Goal: Information Seeking & Learning: Understand process/instructions

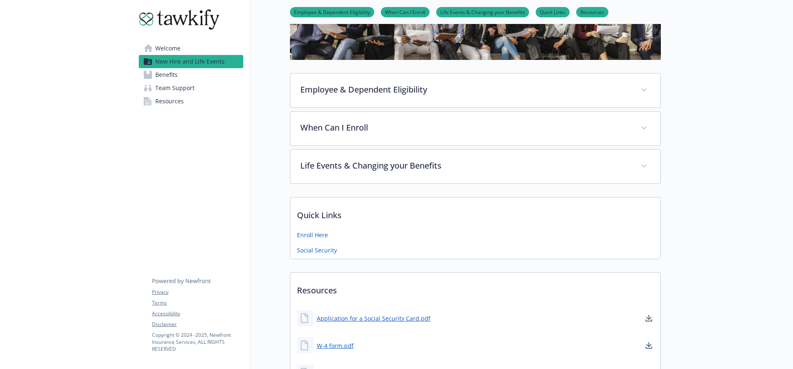
scroll to position [165, 0]
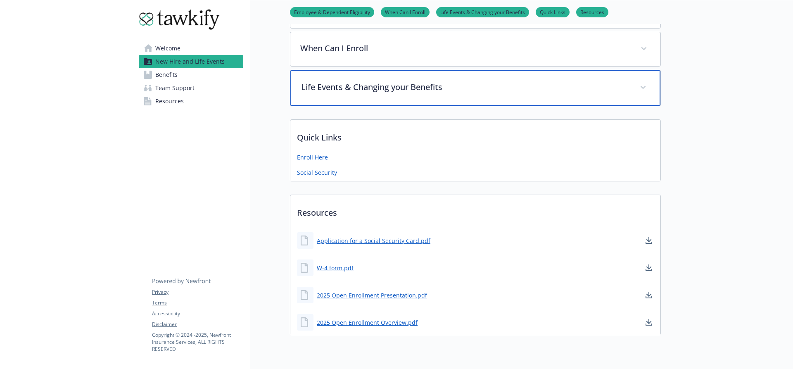
click at [370, 81] on p "Life Events & Changing your Benefits" at bounding box center [465, 87] width 329 height 12
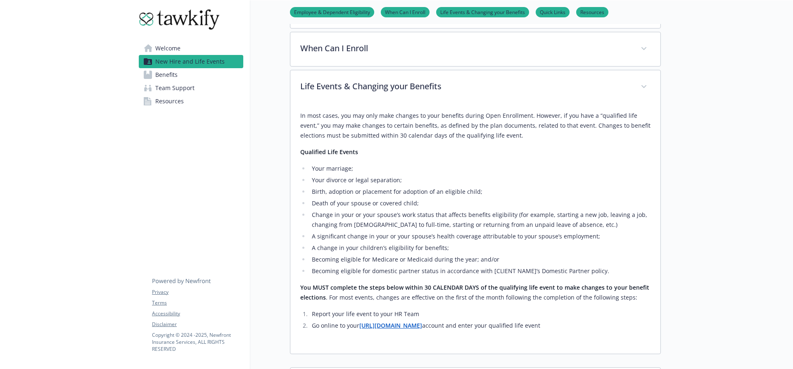
click at [352, 135] on p "In most cases, you may only make changes to your benefits during Open Enrollmen…" at bounding box center [475, 126] width 350 height 30
click at [428, 147] on p "Qualified Life Events​" at bounding box center [475, 152] width 350 height 10
click at [518, 134] on p "In most cases, you may only make changes to your benefits during Open Enrollmen…" at bounding box center [475, 126] width 350 height 30
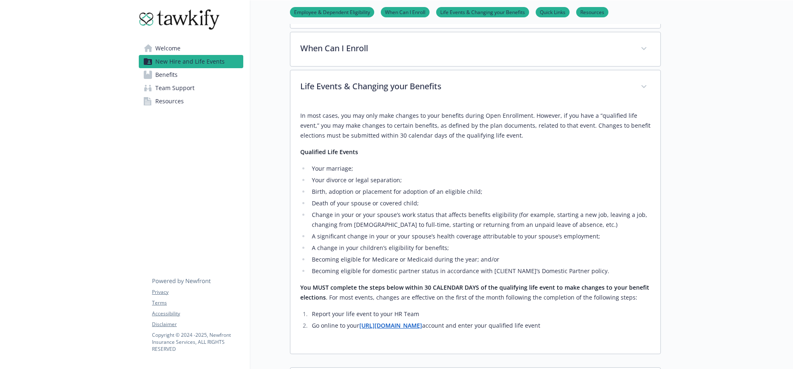
click at [518, 134] on p "In most cases, you may only make changes to your benefits during Open Enrollmen…" at bounding box center [475, 126] width 350 height 30
click at [468, 129] on p "In most cases, you may only make changes to your benefits during Open Enrollmen…" at bounding box center [475, 126] width 350 height 30
click at [419, 293] on p "You MUST complete the steps below within 30 CALENDAR DAYS of the qualifying lif…" at bounding box center [475, 292] width 350 height 20
click at [405, 293] on p "You MUST complete the steps below within 30 CALENDAR DAYS of the qualifying lif…" at bounding box center [475, 292] width 350 height 20
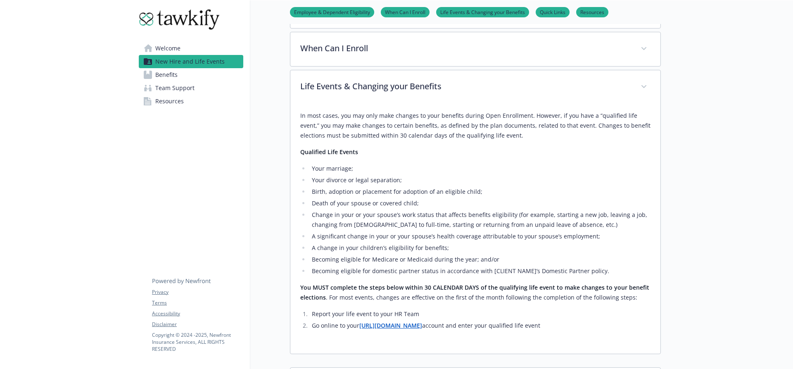
click at [405, 294] on p "You MUST complete the steps below within 30 CALENDAR DAYS of the qualifying lif…" at bounding box center [475, 292] width 350 height 20
click at [404, 294] on p "You MUST complete the steps below within 30 CALENDAR DAYS of the qualifying lif…" at bounding box center [475, 292] width 350 height 20
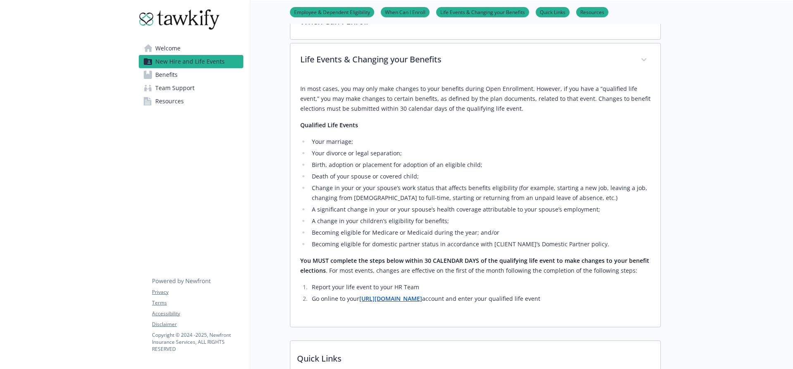
scroll to position [206, 0]
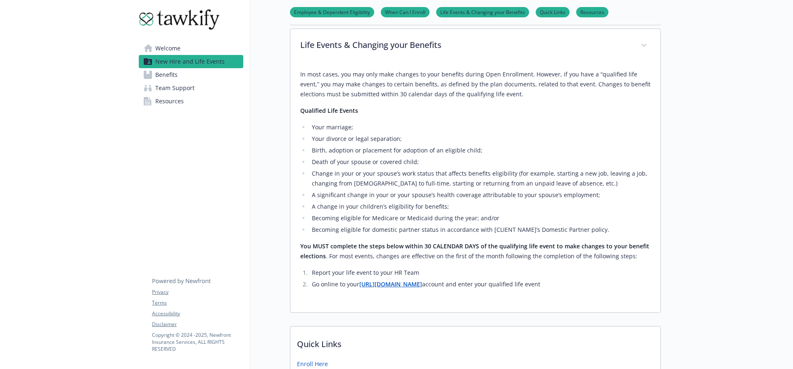
click at [403, 120] on div "In most cases, you may only make changes to your benefits during Open Enrollmen…" at bounding box center [475, 179] width 350 height 220
click at [376, 161] on li "Death of your spouse or covered child;​" at bounding box center [479, 162] width 341 height 10
click at [372, 184] on li "Change in your or your spouse’s work status that affects benefits eligibility (…" at bounding box center [479, 178] width 341 height 20
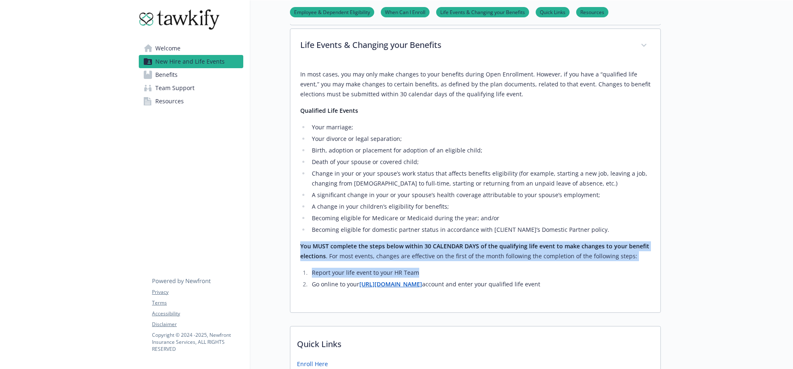
drag, startPoint x: 419, startPoint y: 273, endPoint x: 291, endPoint y: 246, distance: 131.3
click at [291, 246] on div "In most cases, you may only make changes to your benefits during Open Enrollmen…" at bounding box center [475, 187] width 370 height 249
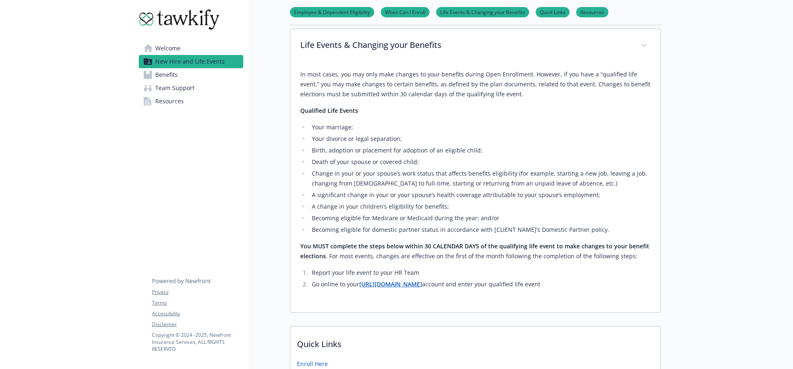
click at [289, 239] on div "New Hire and Life Events Employee & Dependent Eligibility When Can I Enroll Lif…" at bounding box center [455, 172] width 410 height 757
click at [492, 264] on div "In most cases, you may only make changes to your benefits during Open Enrollmen…" at bounding box center [475, 179] width 350 height 220
click at [518, 252] on p "You MUST complete the steps below within 30 CALENDAR DAYS of the qualifying lif…" at bounding box center [475, 251] width 350 height 20
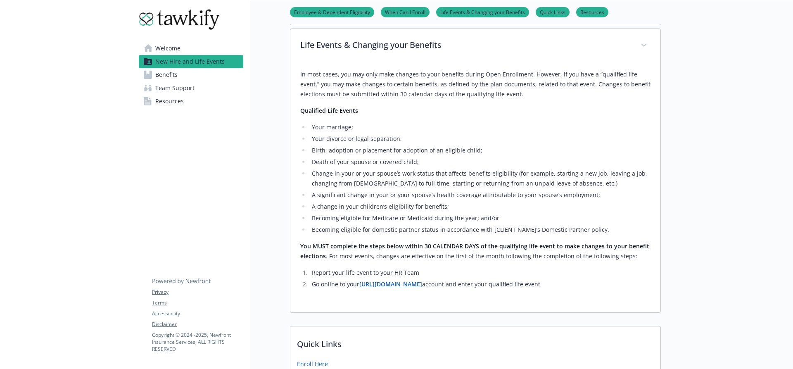
click at [622, 254] on p "You MUST complete the steps below within 30 CALENDAR DAYS of the qualifying lif…" at bounding box center [475, 251] width 350 height 20
drag, startPoint x: 329, startPoint y: 256, endPoint x: 655, endPoint y: 247, distance: 325.8
click at [655, 247] on div "In most cases, you may only make changes to your benefits during Open Enrollmen…" at bounding box center [475, 187] width 370 height 249
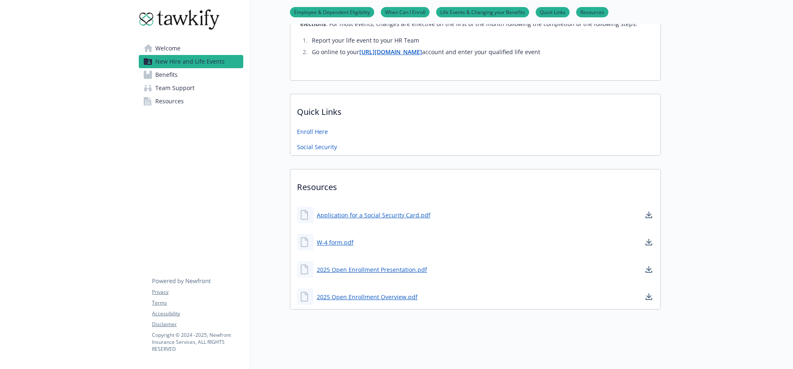
scroll to position [279, 0]
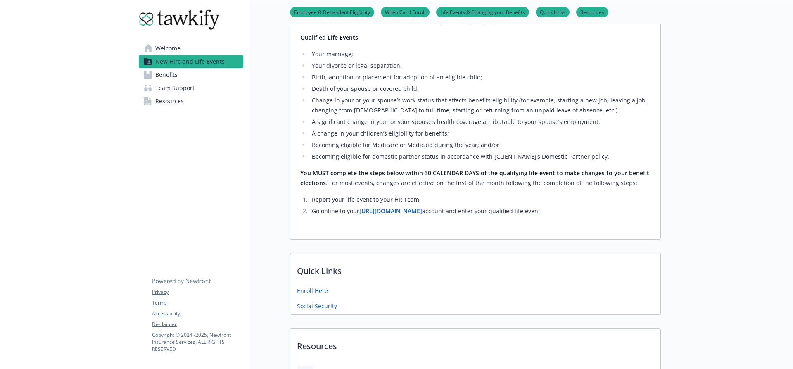
click at [350, 192] on div "In most cases, you may only make changes to your benefits during Open Enrollmen…" at bounding box center [475, 106] width 350 height 220
click at [420, 180] on p "You MUST complete the steps below within 30 CALENDAR DAYS of the qualifying lif…" at bounding box center [475, 178] width 350 height 20
click at [402, 166] on div "In most cases, you may only make changes to your benefits during Open Enrollmen…" at bounding box center [475, 106] width 350 height 220
click at [700, 164] on div at bounding box center [726, 124] width 132 height 807
click at [446, 171] on strong "You MUST complete the steps below within 30 CALENDAR DAYS of the qualifying lif…" at bounding box center [474, 178] width 349 height 18
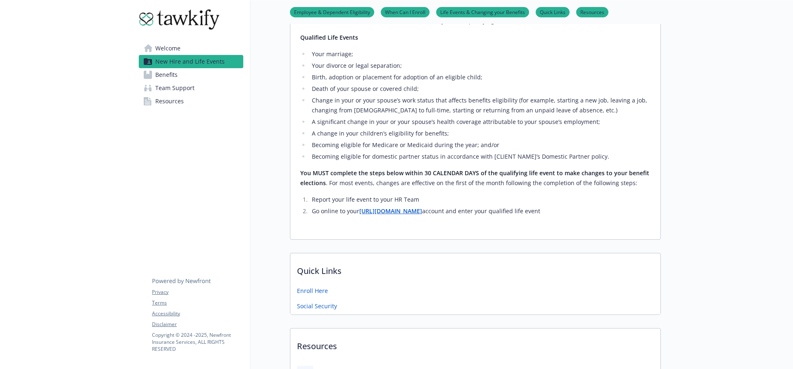
click at [446, 171] on strong "You MUST complete the steps below within 30 CALENDAR DAYS of the qualifying lif…" at bounding box center [474, 178] width 349 height 18
click at [641, 182] on p "You MUST complete the steps below within 30 CALENDAR DAYS of the qualifying lif…" at bounding box center [475, 178] width 350 height 20
click at [459, 110] on li "Change in your or your spouse’s work status that affects benefits eligibility (…" at bounding box center [479, 105] width 341 height 20
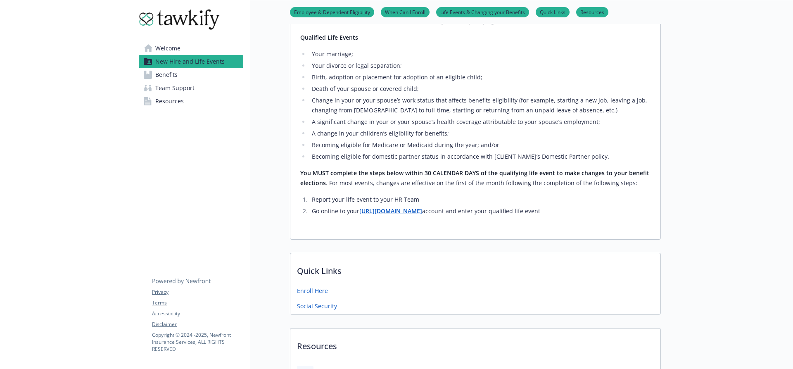
scroll to position [0, 0]
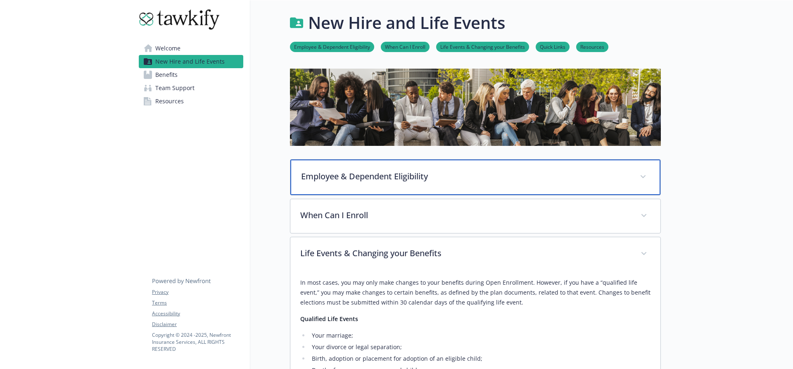
click at [383, 176] on p "Employee & Dependent Eligibility" at bounding box center [465, 176] width 329 height 12
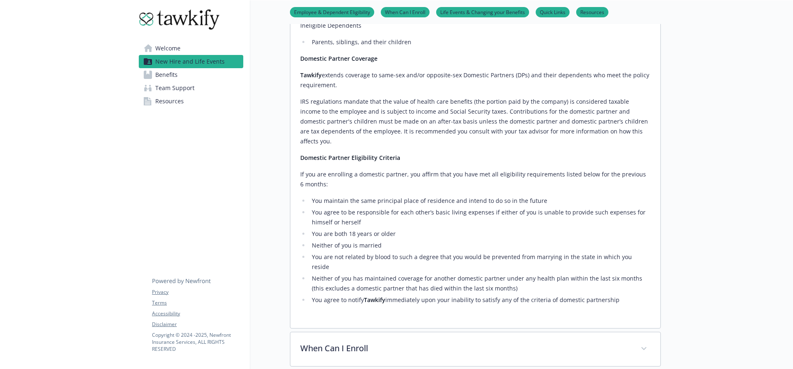
scroll to position [372, 0]
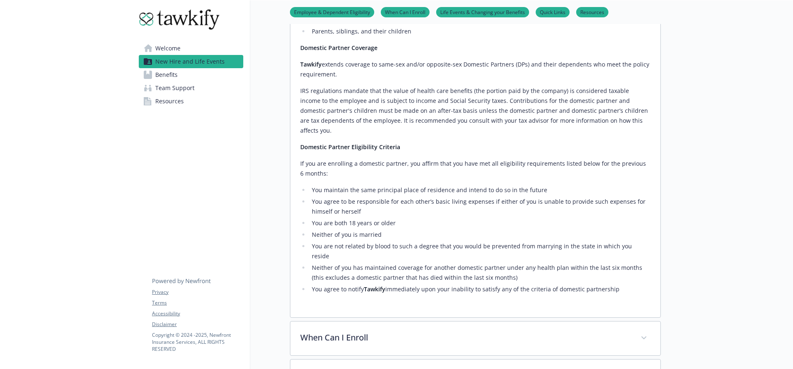
click at [378, 113] on div "Eligible Employees Active, regular, [DEMOGRAPHIC_DATA] employees working a mini…" at bounding box center [475, 61] width 350 height 466
click at [378, 143] on strong "Domestic Partner Eligibility Criteria​" at bounding box center [350, 147] width 100 height 8
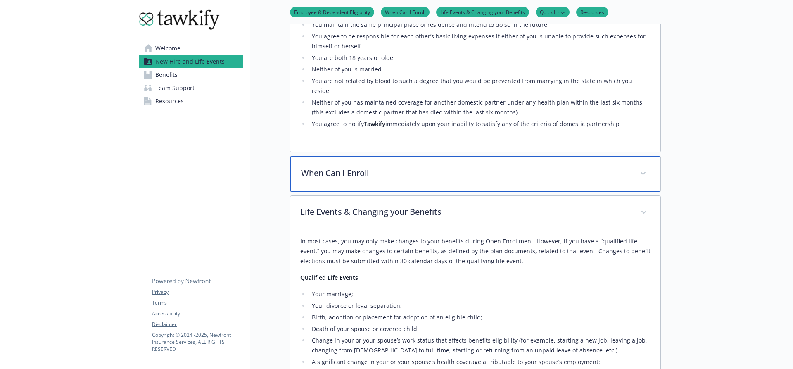
click at [377, 156] on div "When Can I Enroll" at bounding box center [475, 173] width 370 height 35
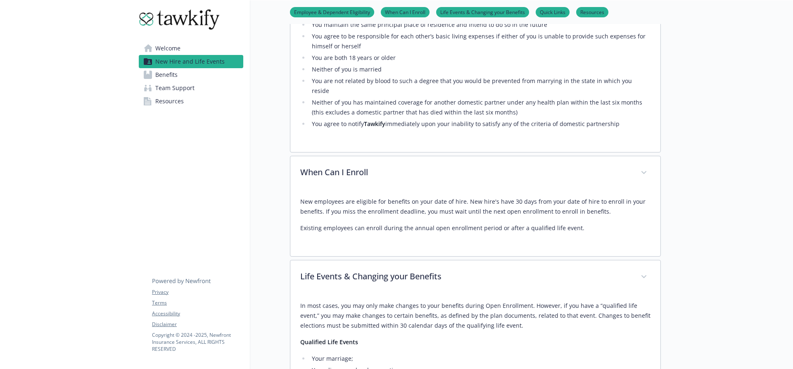
click at [401, 196] on p "New employees are eligible for benefits on your date of hire. New hire's have 3…" at bounding box center [475, 206] width 350 height 20
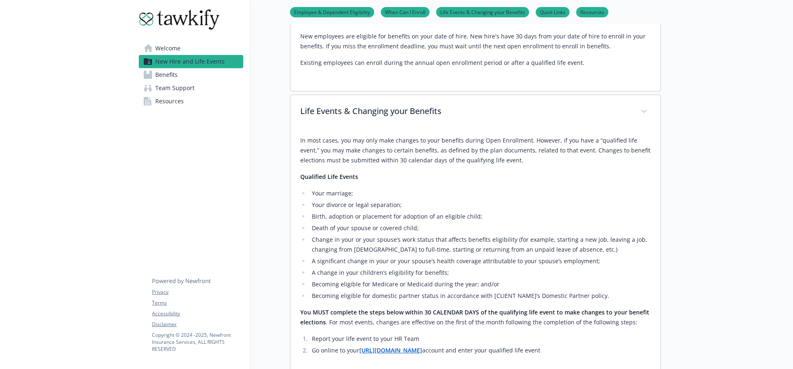
scroll to position [966, 0]
